Goal: Transaction & Acquisition: Purchase product/service

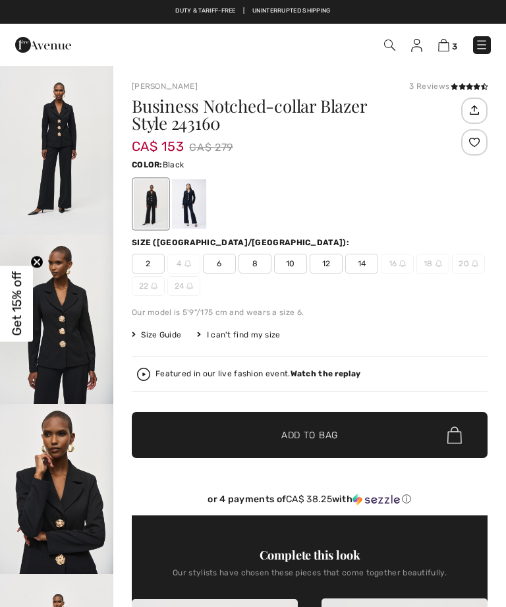
click at [284, 264] on span "10" at bounding box center [290, 264] width 33 height 20
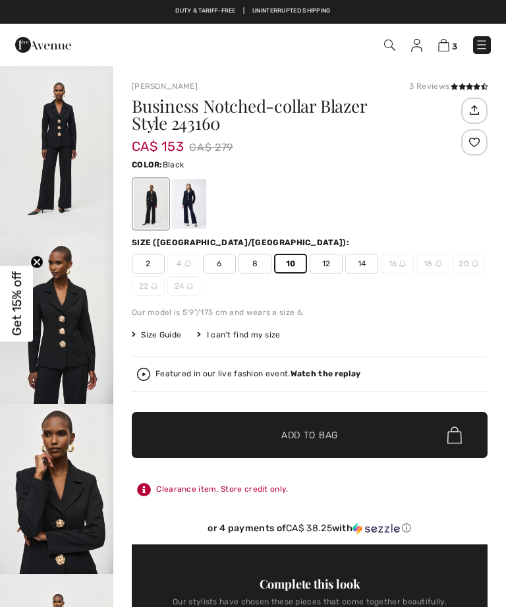
click at [340, 431] on span "✔ Added to Bag Add to Bag" at bounding box center [310, 435] width 356 height 46
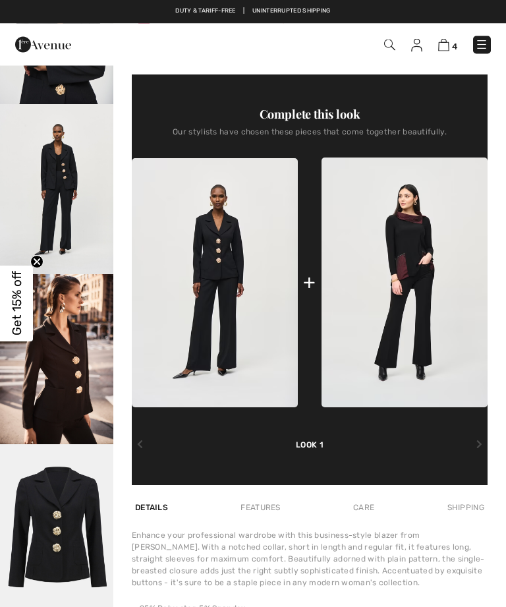
scroll to position [470, 0]
click at [419, 330] on img at bounding box center [405, 283] width 166 height 250
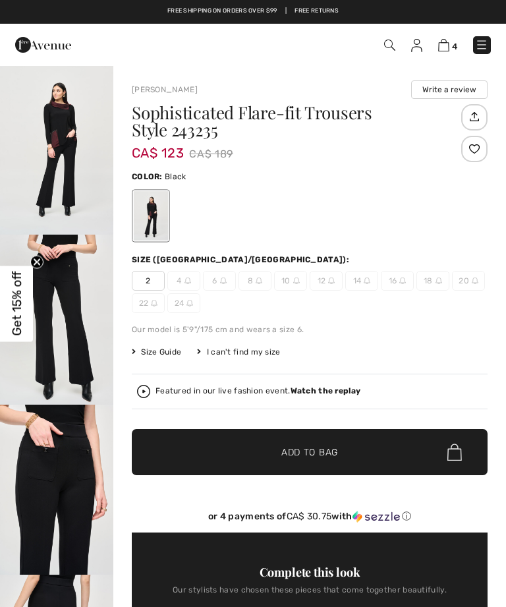
click at [284, 287] on span "10" at bounding box center [290, 281] width 33 height 20
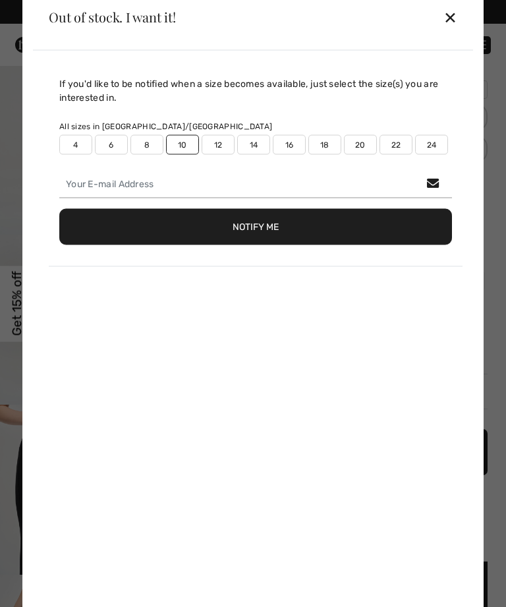
click at [456, 21] on div "✕" at bounding box center [451, 17] width 14 height 28
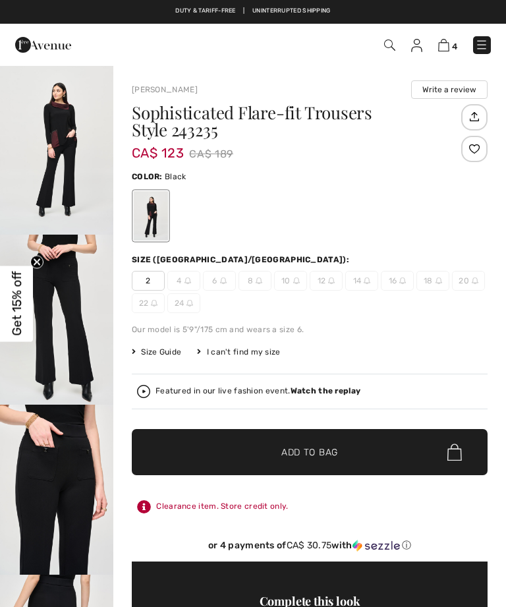
click at [293, 279] on img at bounding box center [296, 280] width 7 height 7
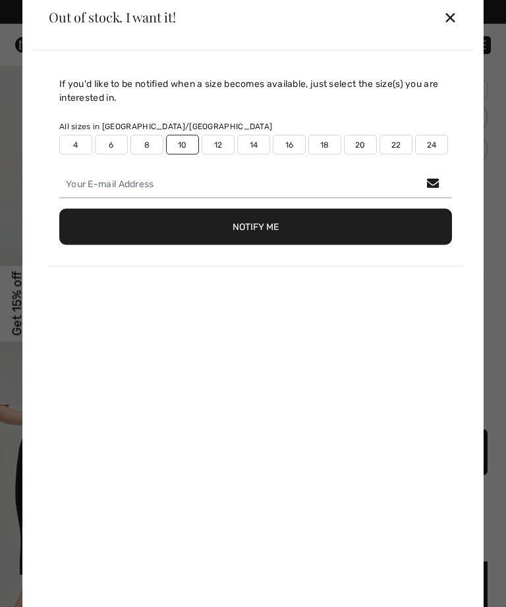
click at [454, 24] on div "✕" at bounding box center [451, 17] width 14 height 28
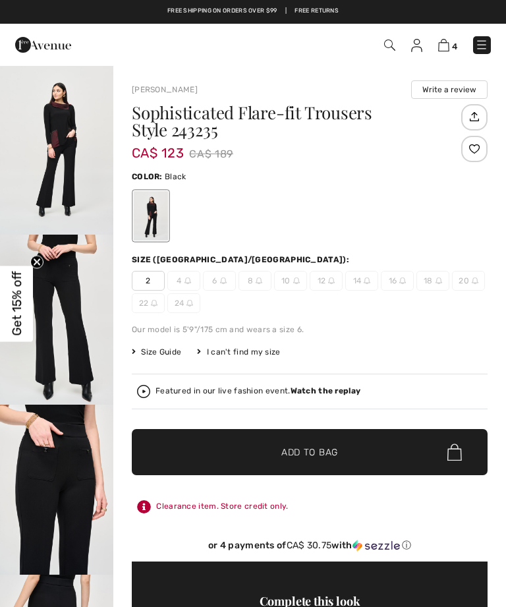
click at [293, 280] on img at bounding box center [296, 280] width 7 height 7
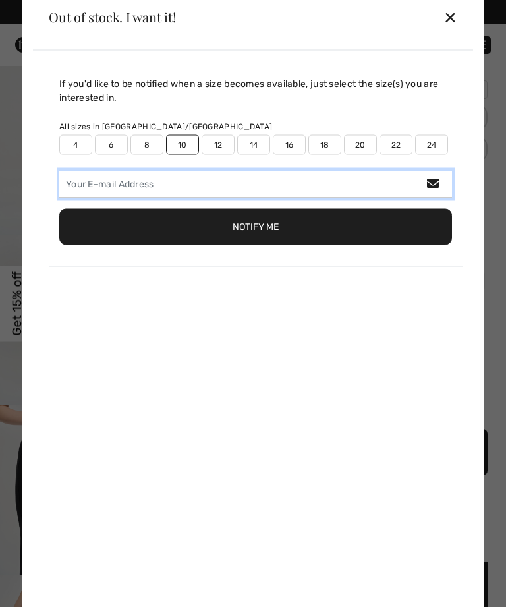
click at [235, 183] on input "email" at bounding box center [255, 184] width 393 height 28
type input "ajanas777@icloud.com"
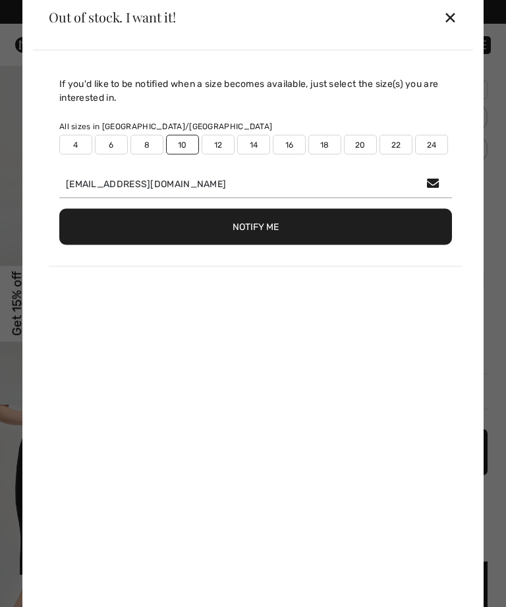
click at [331, 221] on button "Notify Me" at bounding box center [255, 226] width 393 height 36
click at [457, 10] on div "✕" at bounding box center [451, 17] width 14 height 28
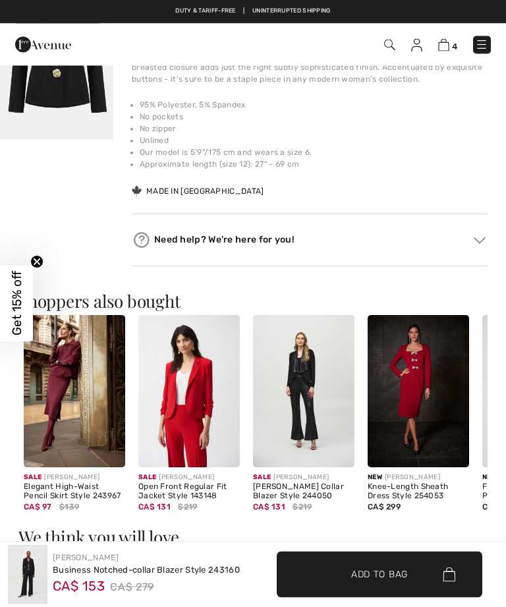
scroll to position [944, 0]
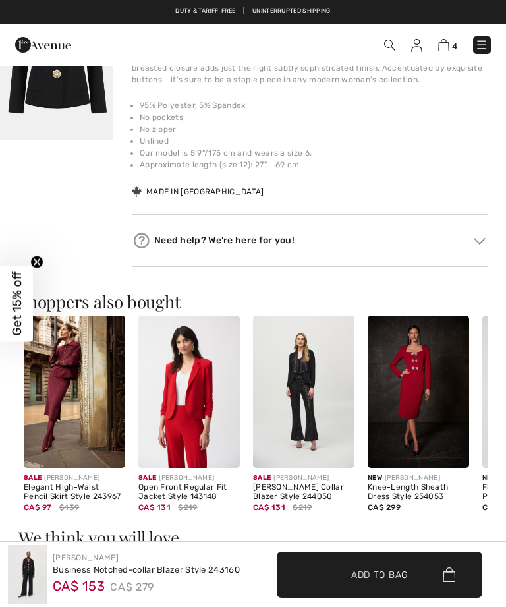
click at [82, 407] on img at bounding box center [74, 392] width 101 height 152
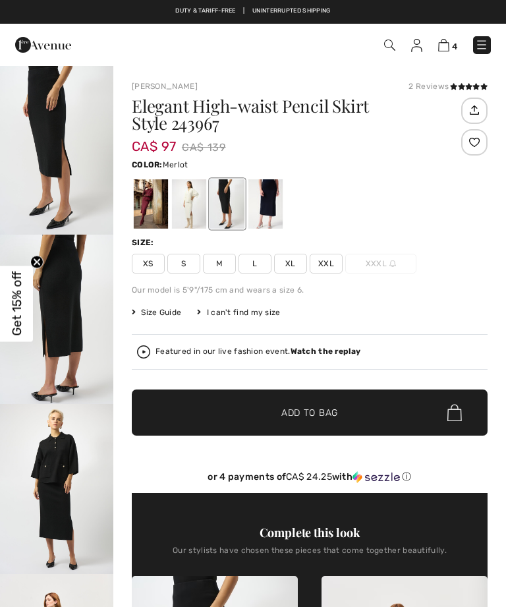
click at [146, 202] on div at bounding box center [151, 203] width 34 height 49
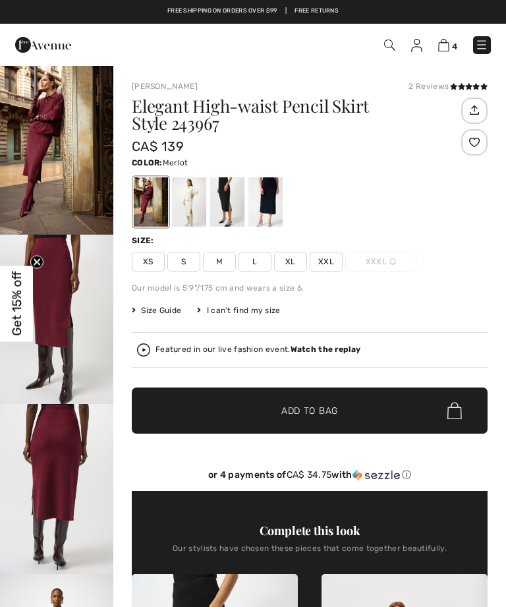
click at [217, 266] on span "M" at bounding box center [219, 262] width 33 height 20
click at [333, 411] on span "Add to Bag" at bounding box center [309, 411] width 57 height 14
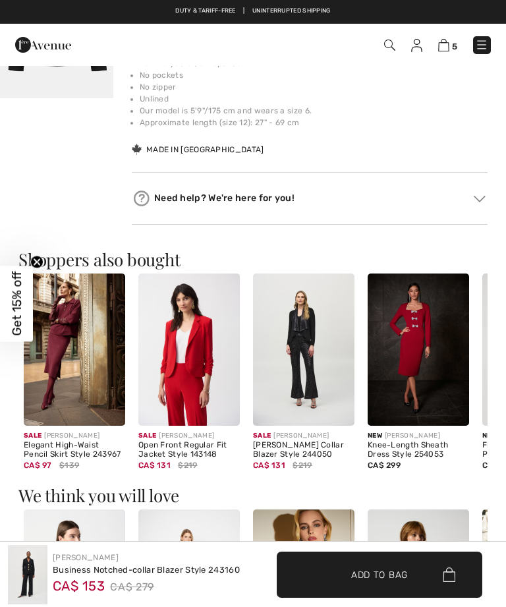
click at [80, 368] on img at bounding box center [74, 350] width 101 height 152
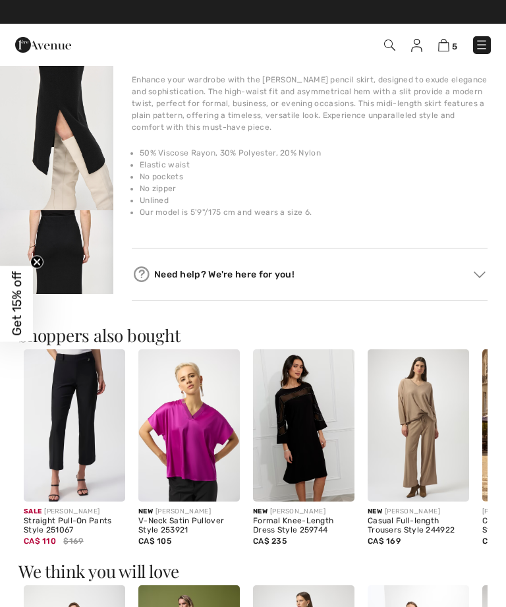
scroll to position [875, 0]
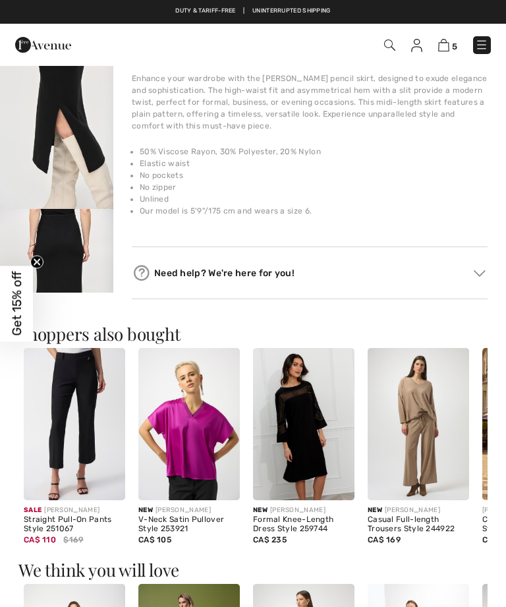
click at [82, 421] on img at bounding box center [74, 424] width 101 height 152
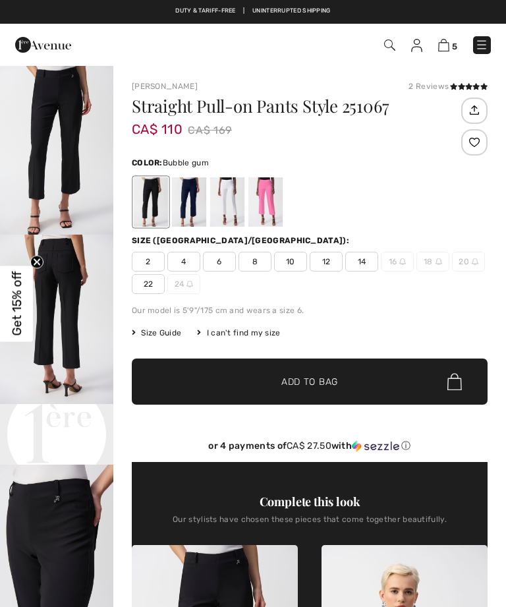
click at [267, 196] on div at bounding box center [265, 201] width 34 height 49
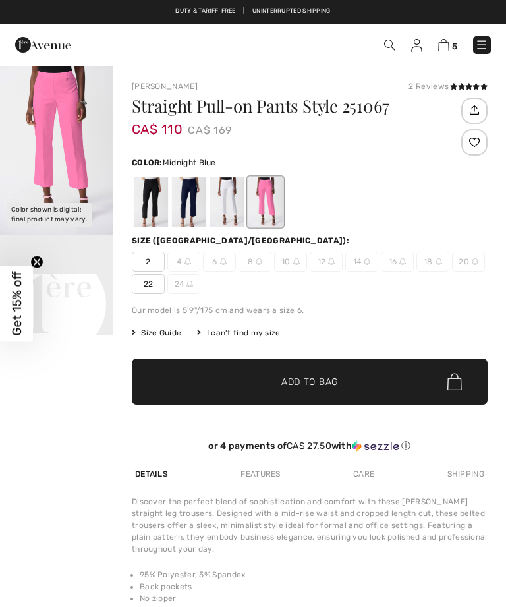
click at [183, 200] on div at bounding box center [189, 201] width 34 height 49
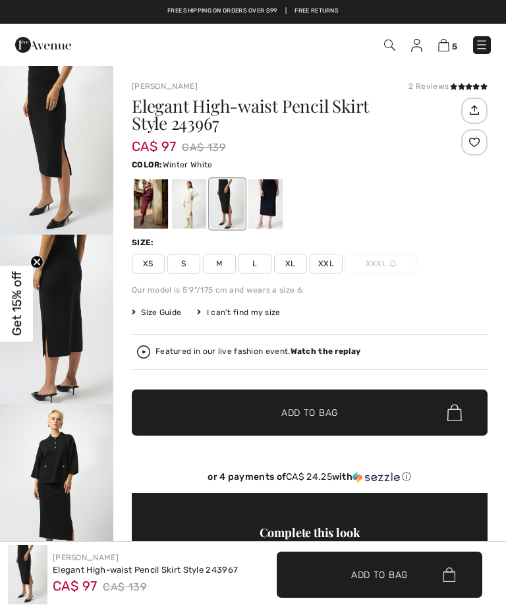
click at [190, 203] on div at bounding box center [189, 203] width 34 height 49
